Goal: Task Accomplishment & Management: Complete application form

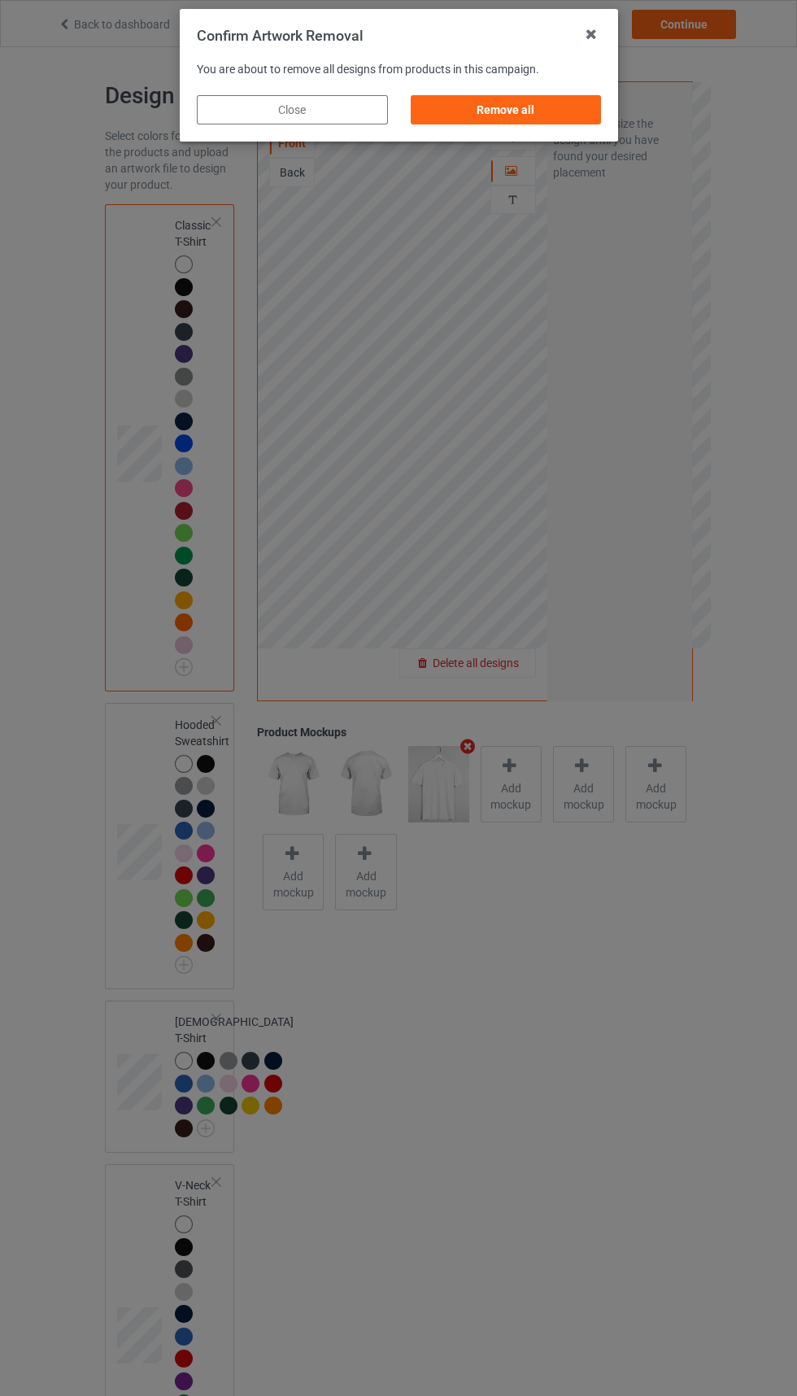
click at [525, 98] on div "Remove all" at bounding box center [505, 109] width 191 height 29
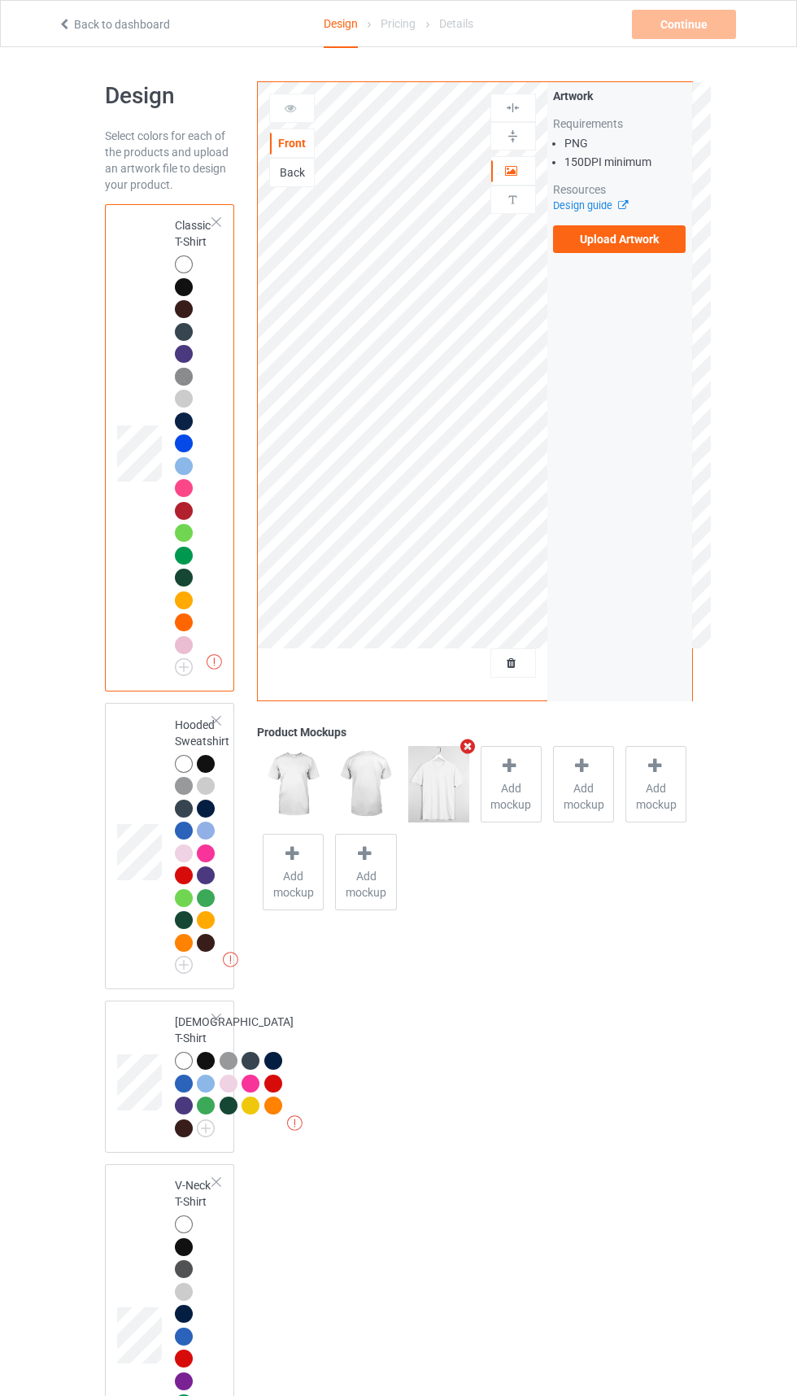
click at [639, 238] on label "Upload Artwork" at bounding box center [619, 239] width 133 height 28
click at [0, 0] on input "Upload Artwork" at bounding box center [0, 0] width 0 height 0
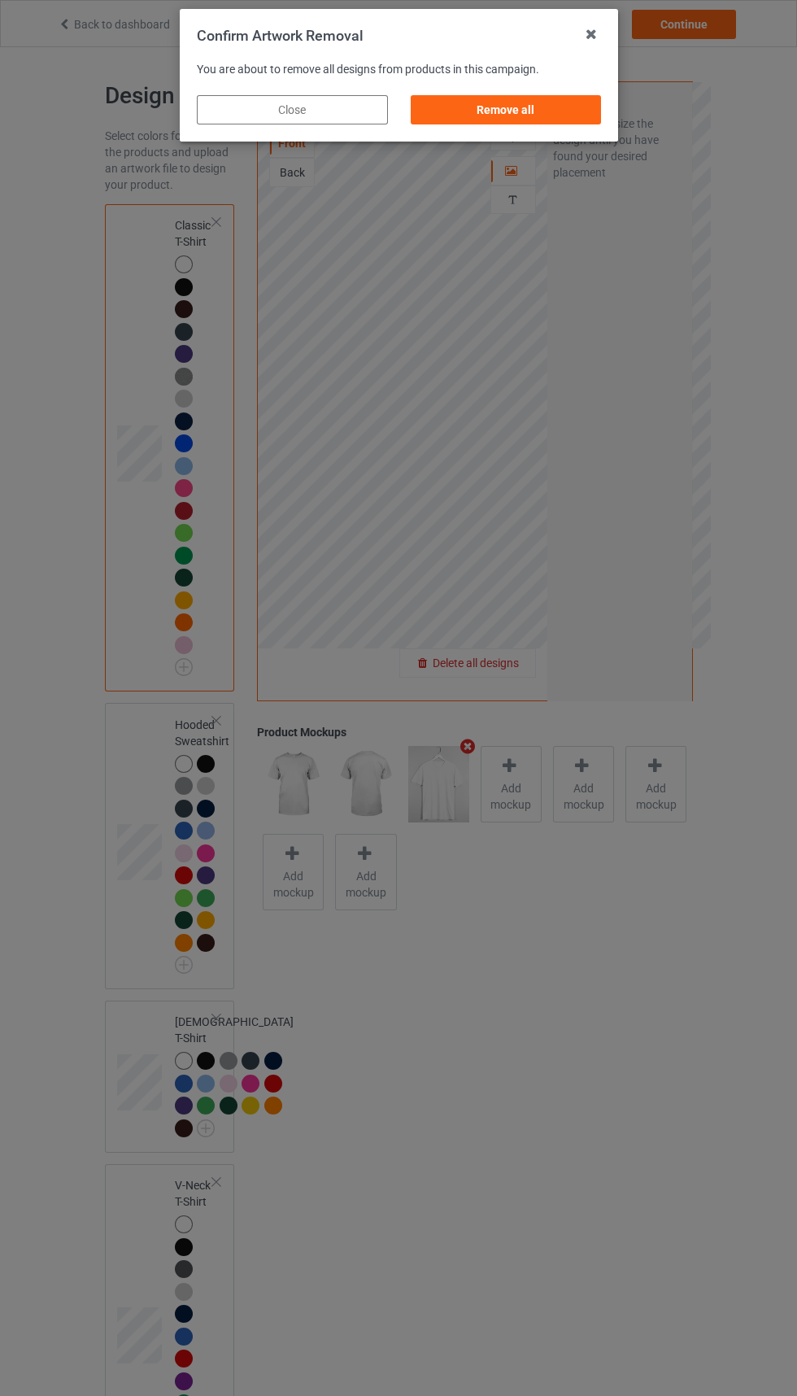
click at [531, 98] on div "Remove all" at bounding box center [505, 109] width 191 height 29
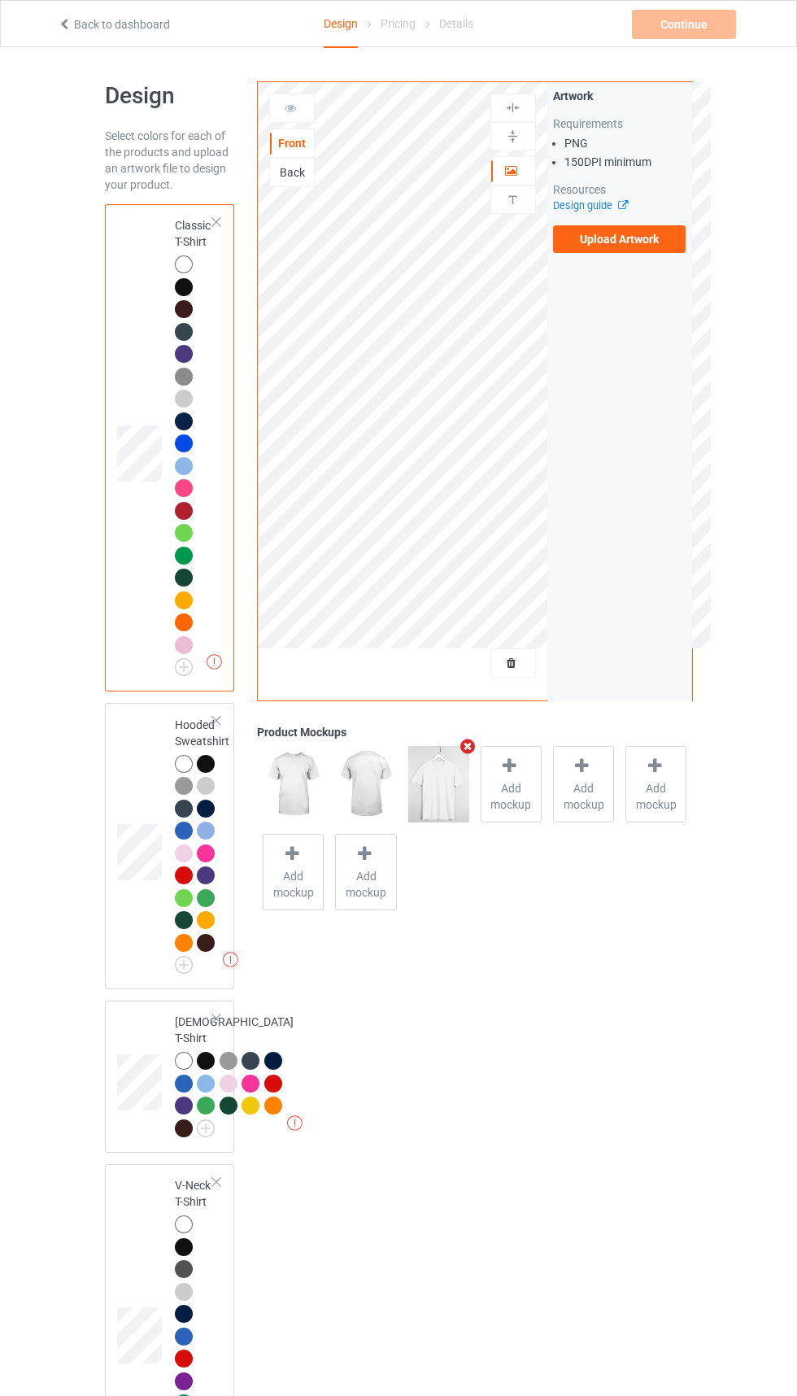
click at [659, 247] on label "Upload Artwork" at bounding box center [619, 239] width 133 height 28
click at [0, 0] on input "Upload Artwork" at bounding box center [0, 0] width 0 height 0
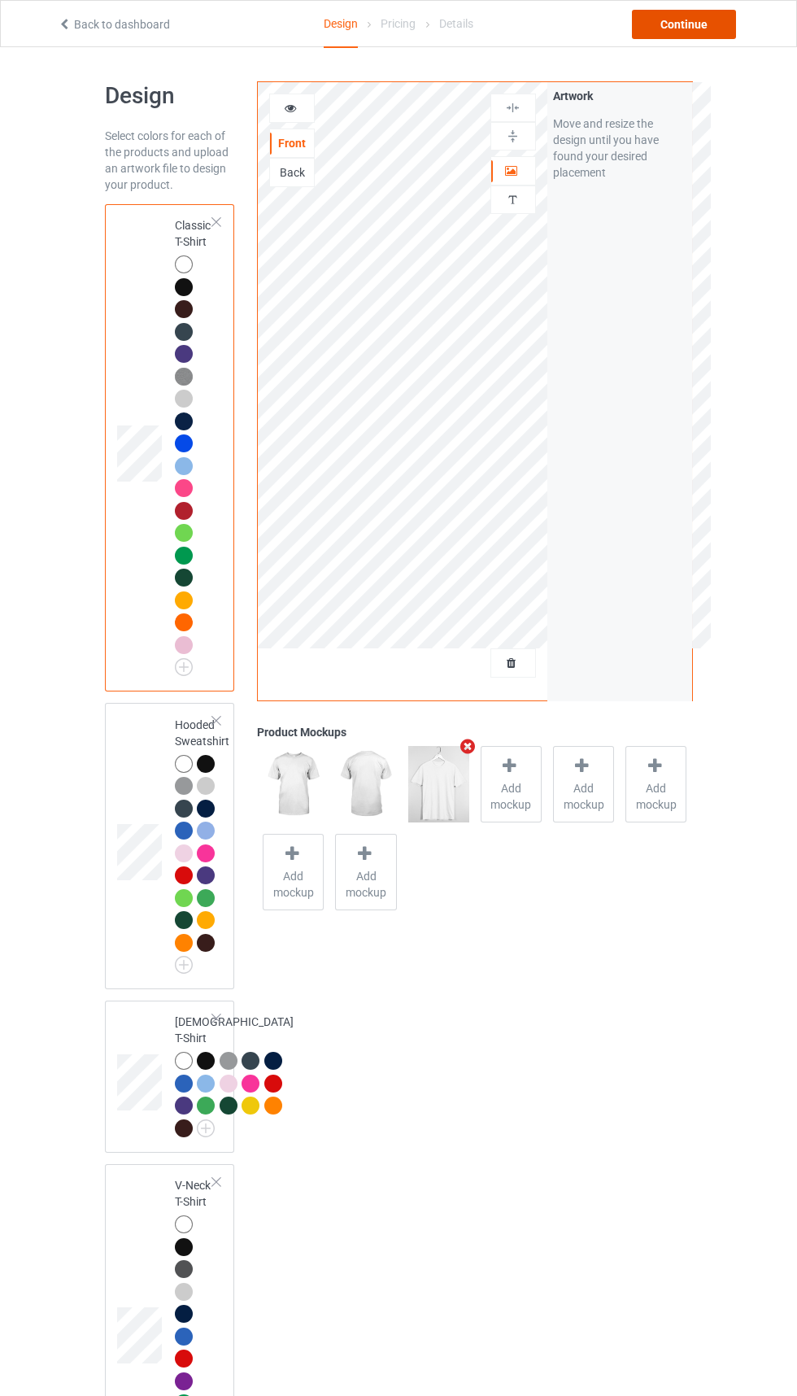
click at [683, 24] on div "Continue" at bounding box center [684, 24] width 104 height 29
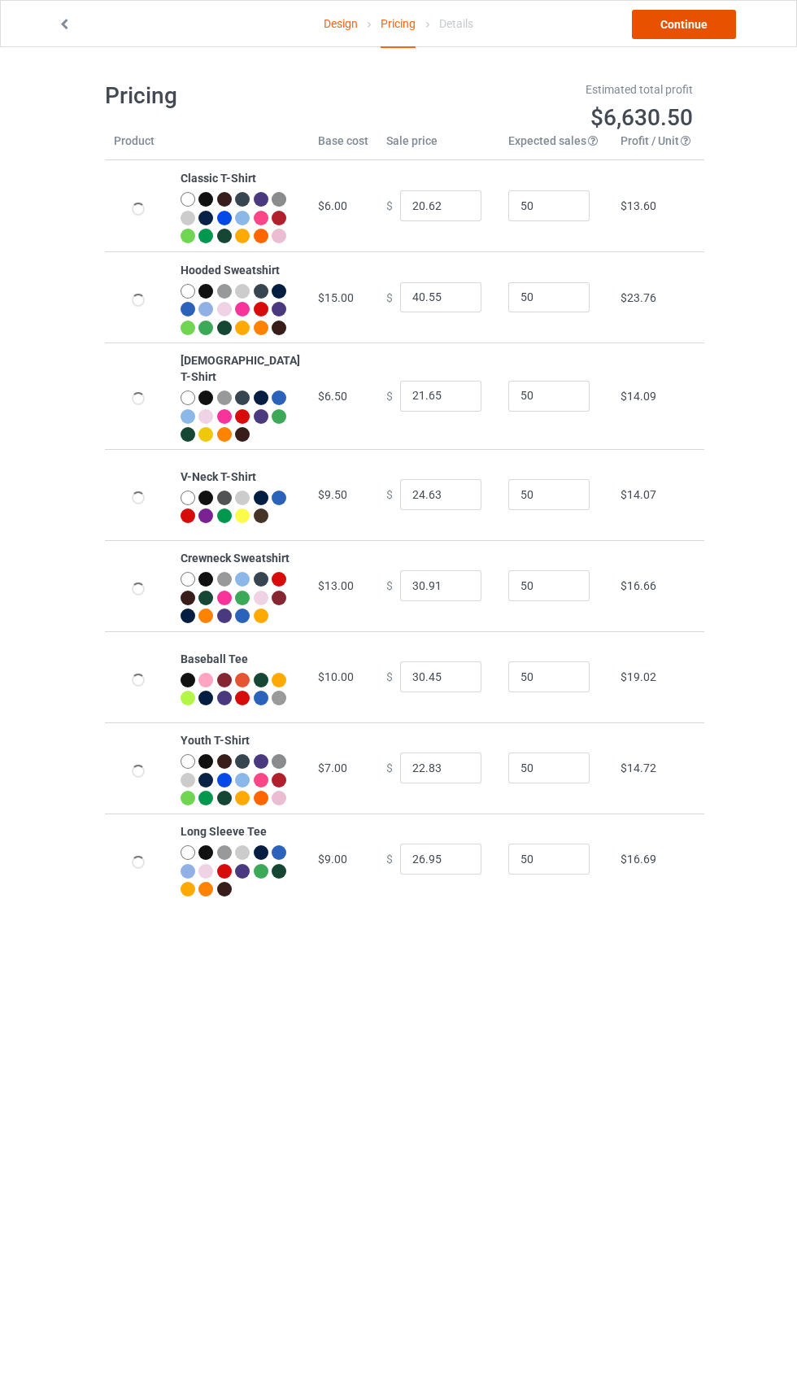
click at [668, 34] on link "Continue" at bounding box center [684, 24] width 104 height 29
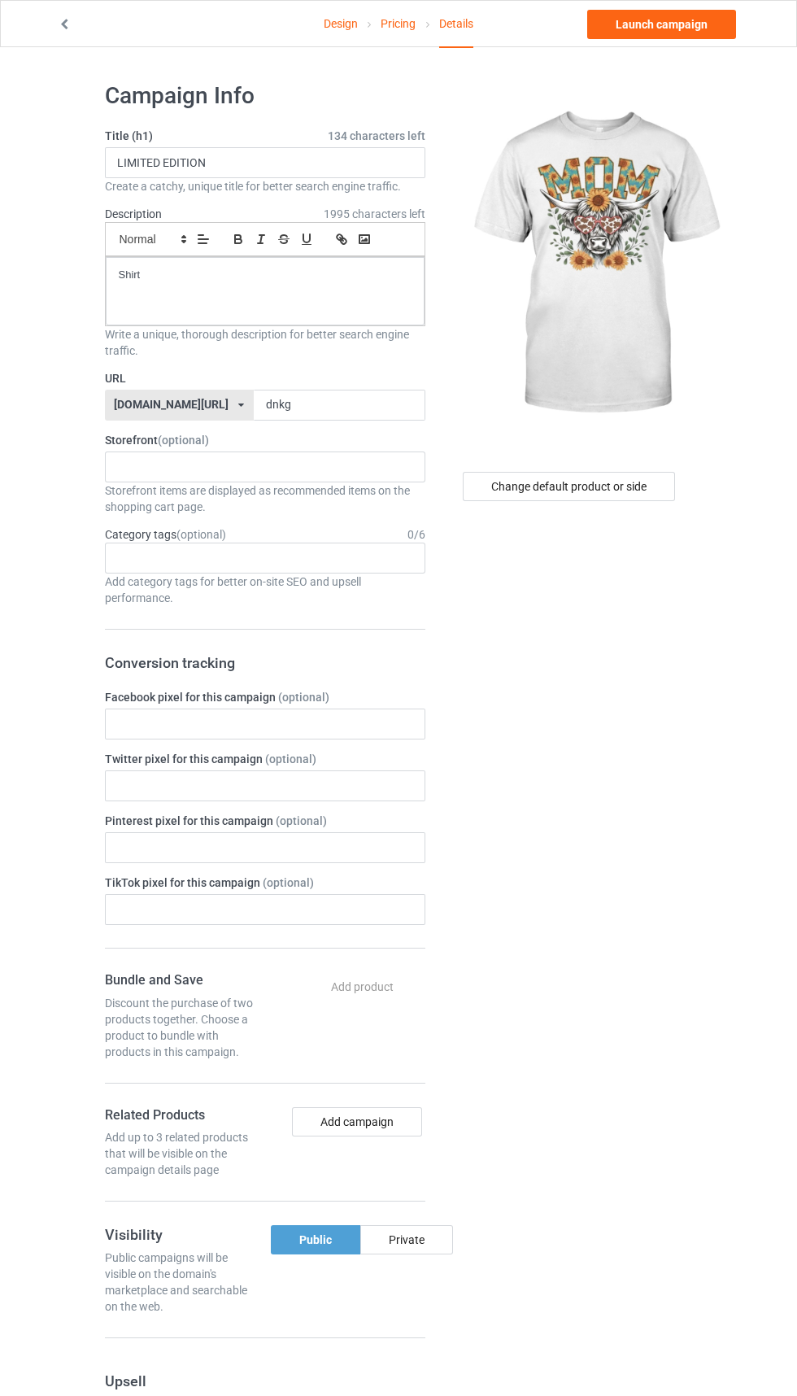
click at [302, 386] on label "URL" at bounding box center [265, 378] width 321 height 16
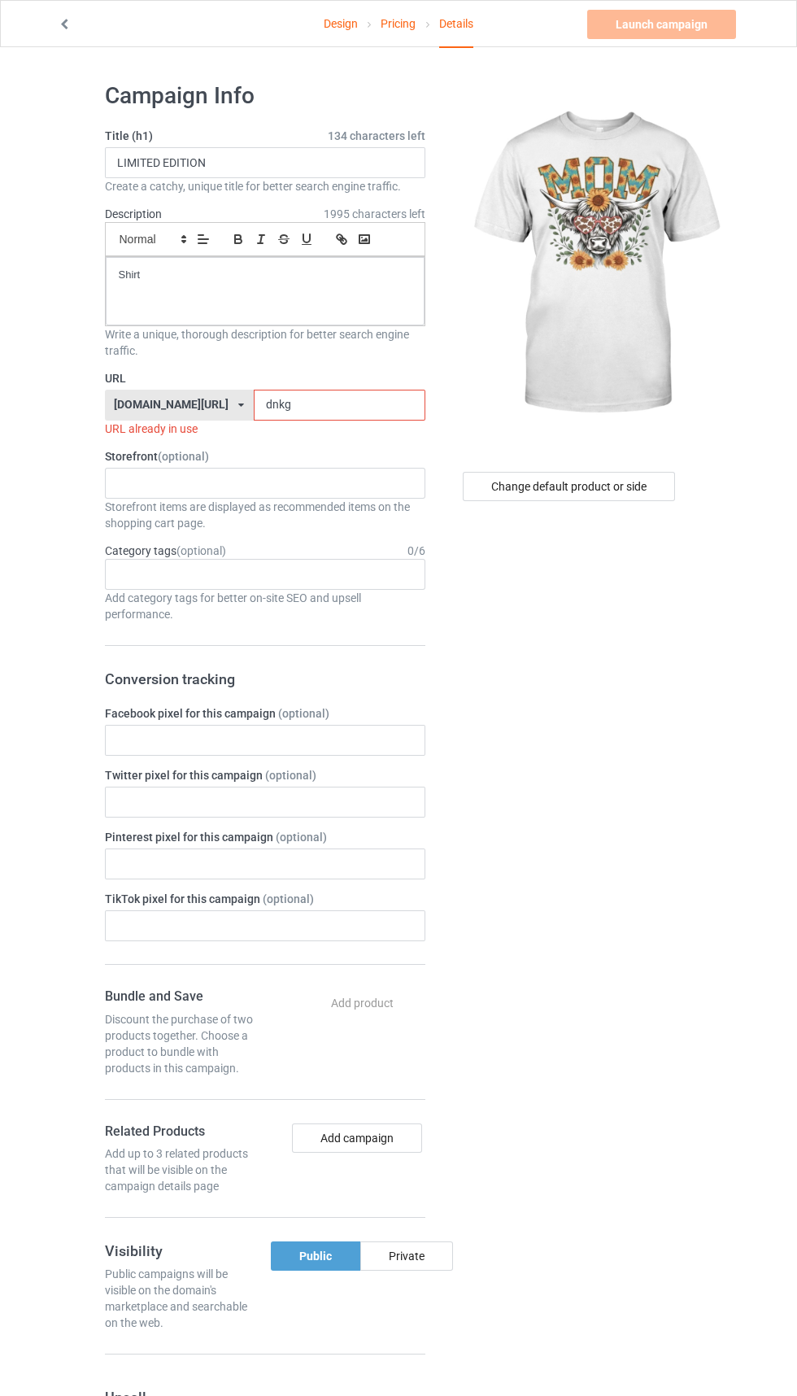
click at [352, 383] on label "URL" at bounding box center [265, 378] width 321 height 16
click at [334, 409] on input "dnkg" at bounding box center [340, 405] width 172 height 31
click at [308, 384] on label "URL" at bounding box center [265, 378] width 321 height 16
click at [330, 401] on input "dnkg" at bounding box center [340, 405] width 172 height 31
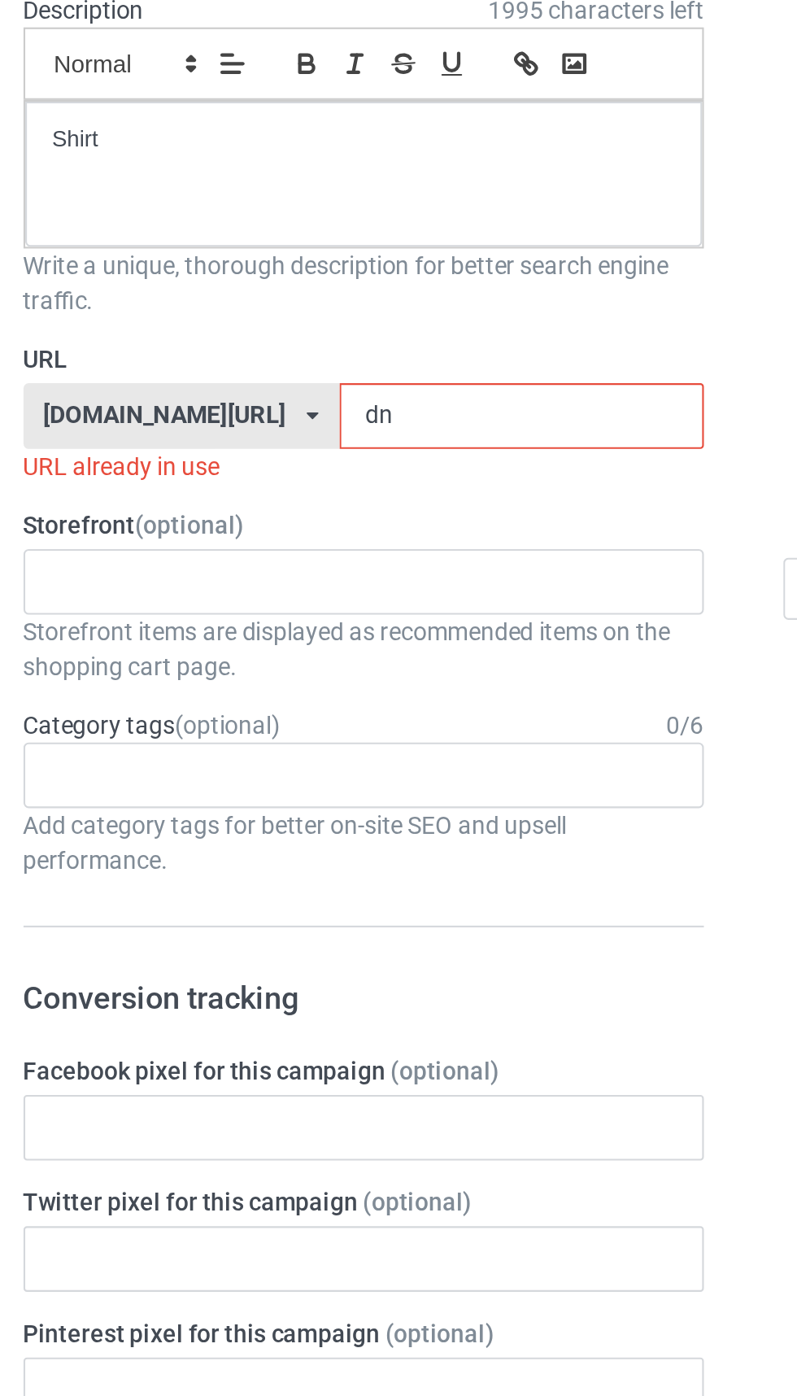
type input "d"
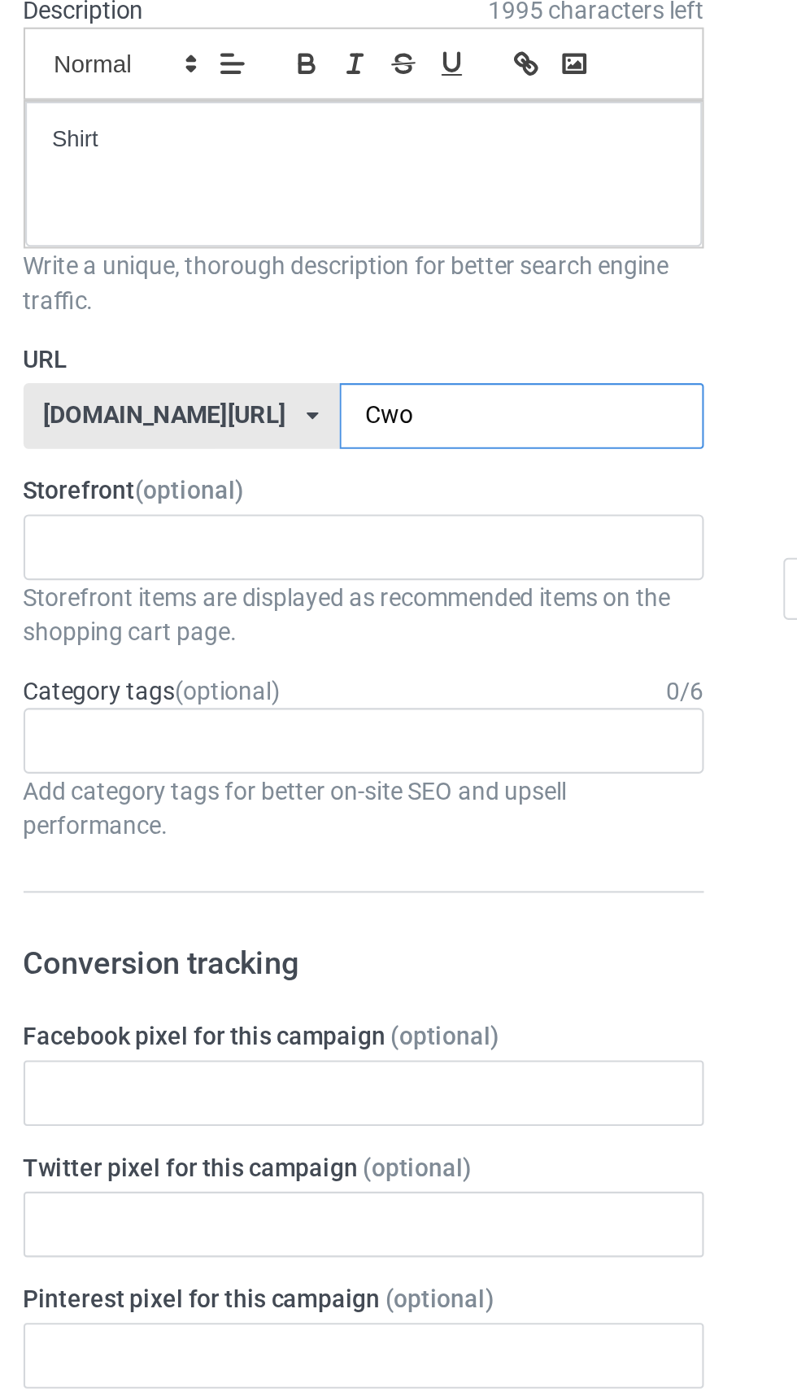
type input "Cwo6"
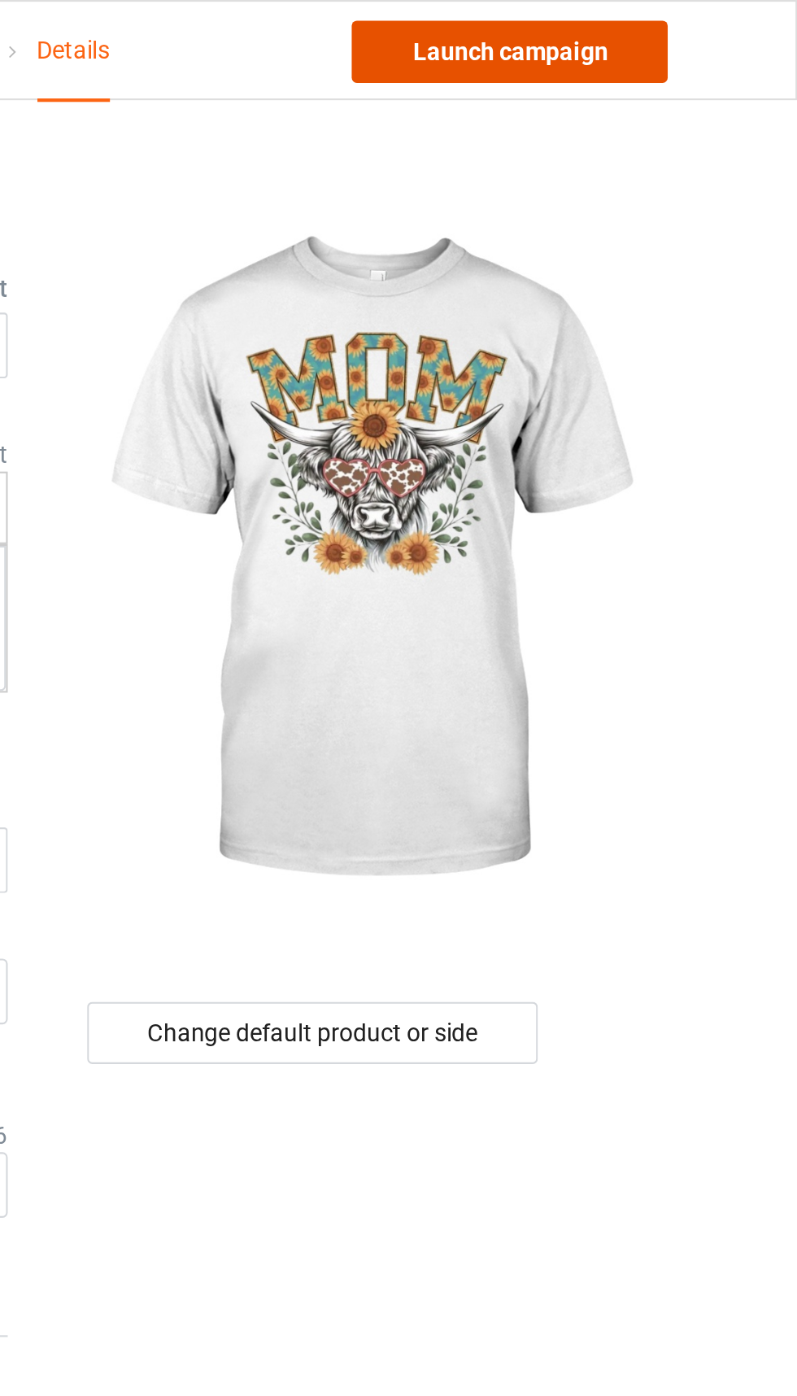
click at [656, 31] on link "Launch campaign" at bounding box center [661, 24] width 149 height 29
